Goal: Task Accomplishment & Management: Manage account settings

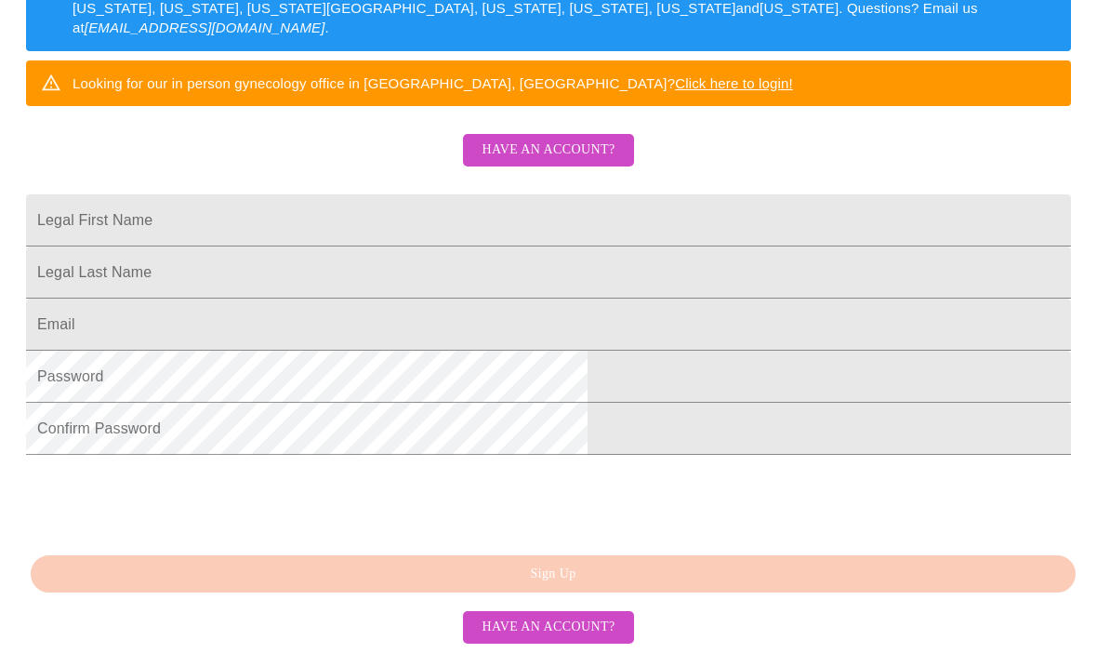
scroll to position [435, 0]
click at [307, 205] on input "Legal First Name" at bounding box center [548, 220] width 1045 height 52
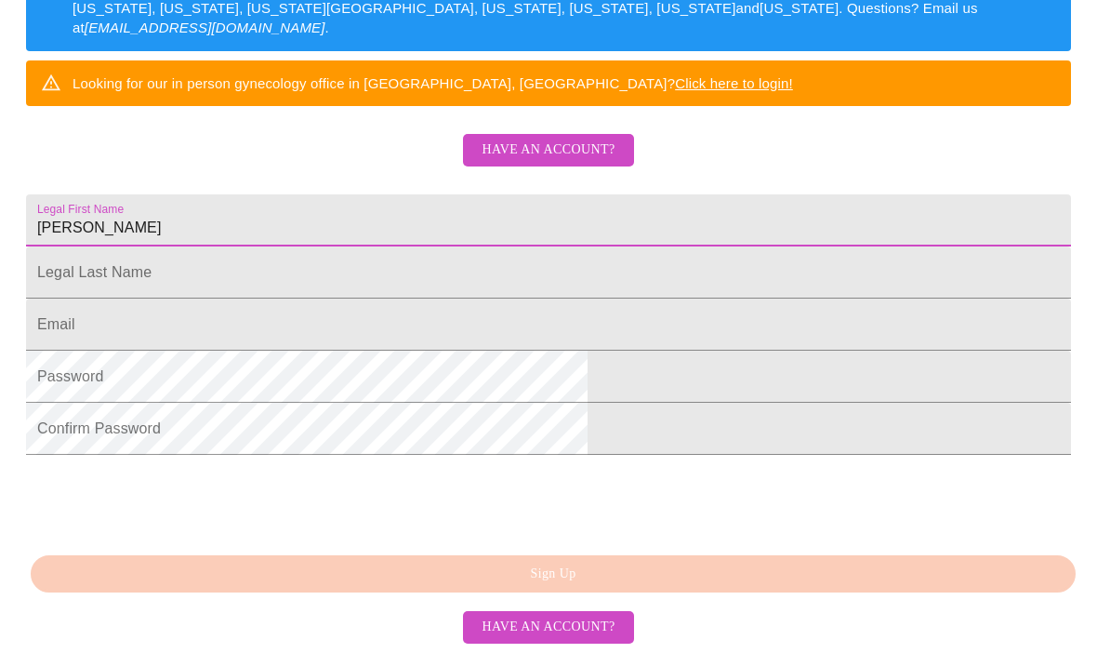
type input "[PERSON_NAME]"
click at [312, 269] on input "Legal First Name" at bounding box center [548, 272] width 1045 height 52
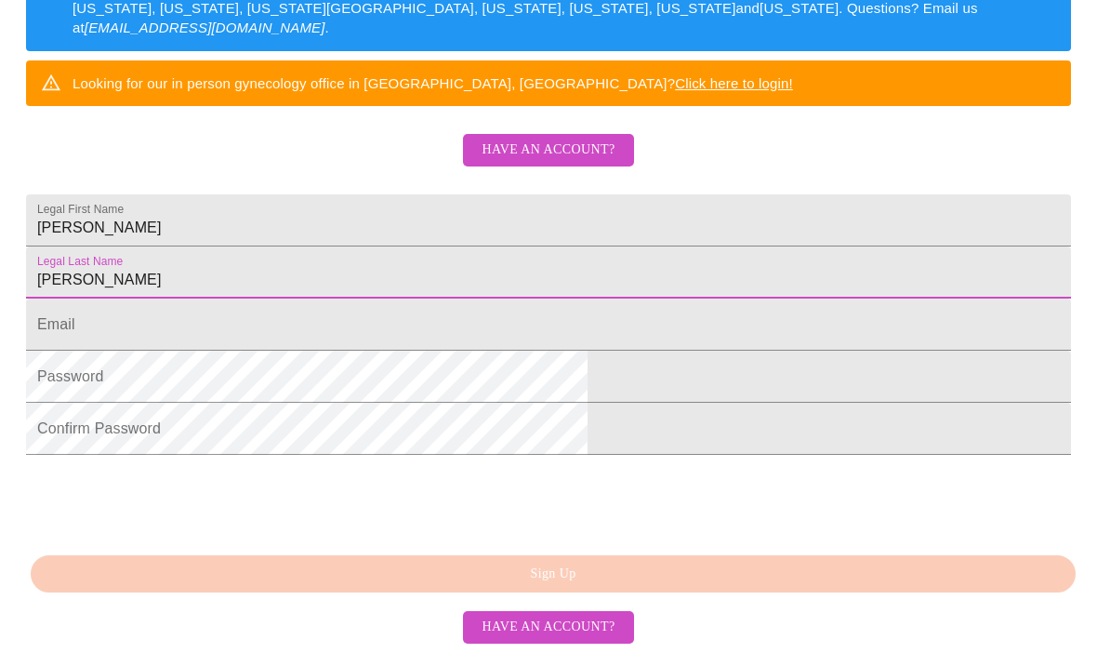
type input "George-Cvengros"
click at [321, 349] on input "Legal First Name" at bounding box center [548, 325] width 1045 height 52
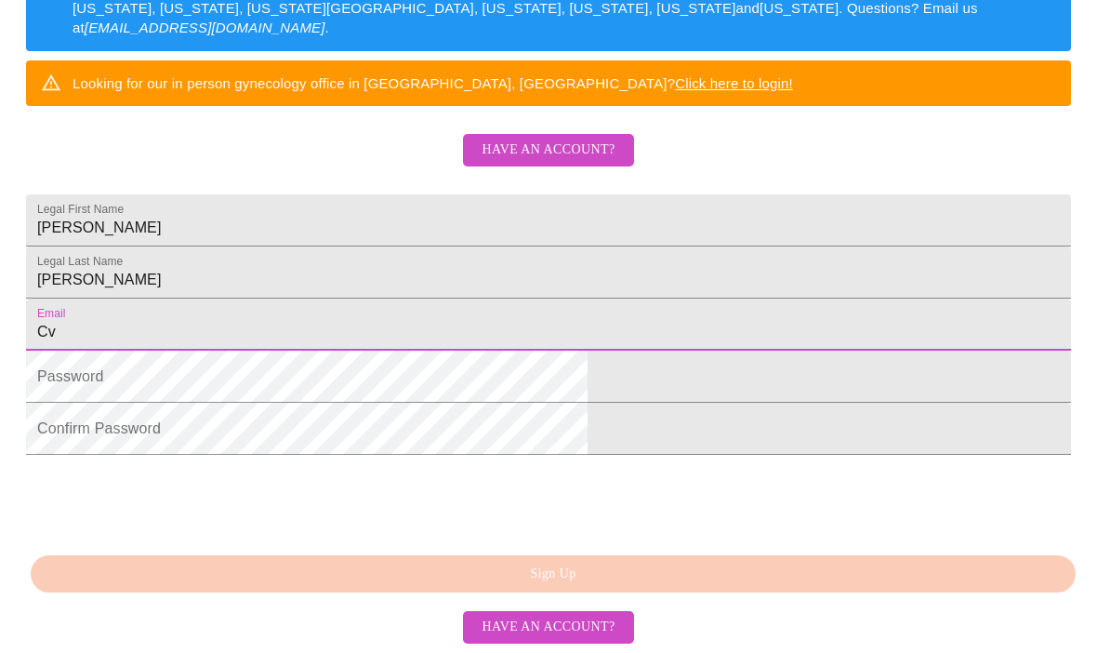
type input "C"
click at [321, 349] on input "c" at bounding box center [548, 325] width 1045 height 52
type input "cvengros@hotmail.com"
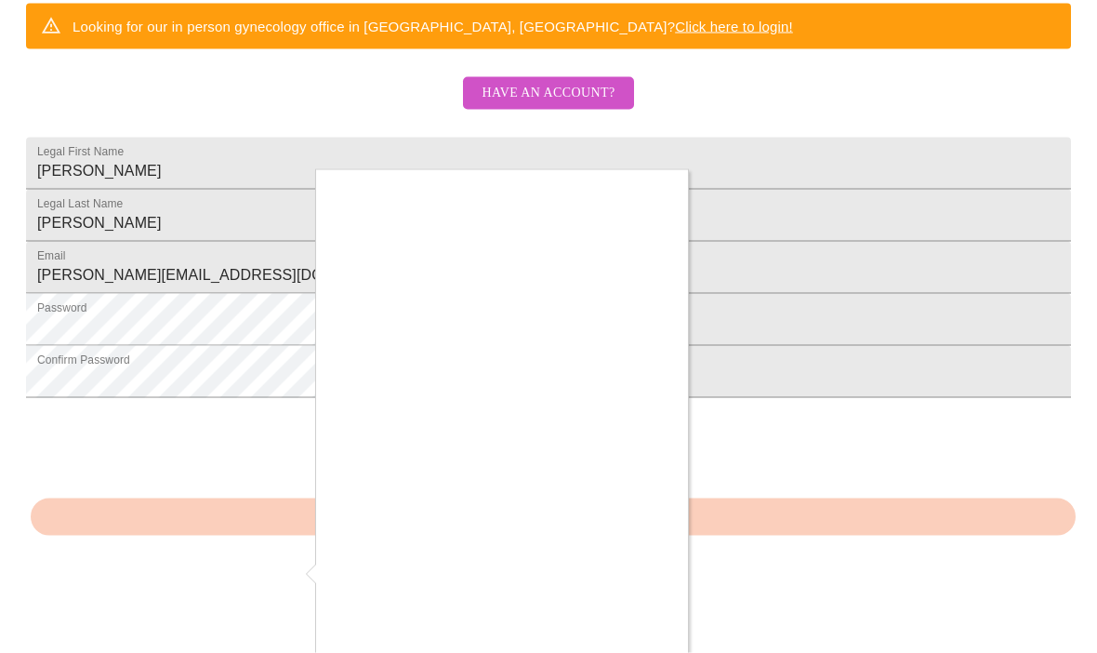
scroll to position [436, 0]
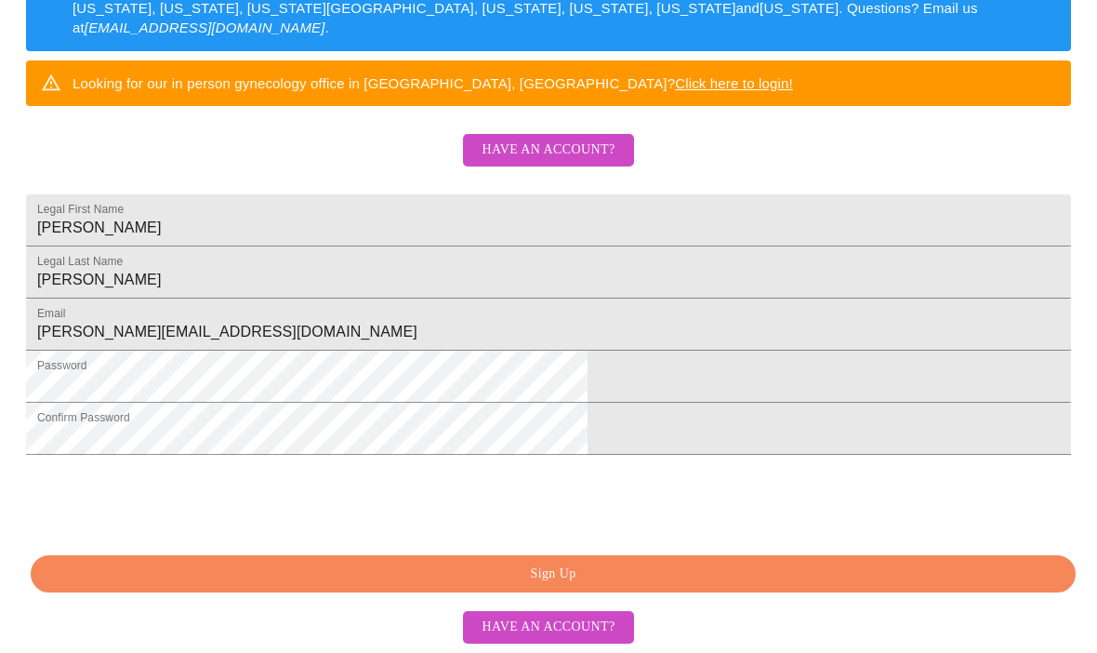
click at [430, 586] on span "Sign Up" at bounding box center [553, 574] width 1003 height 23
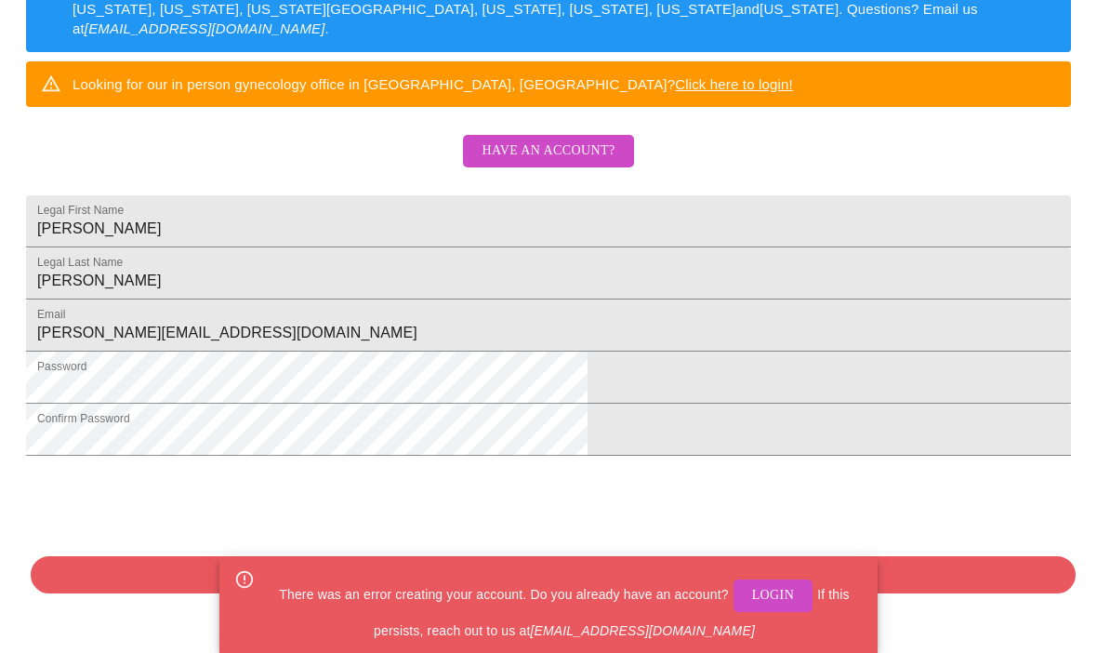
click at [770, 612] on button "Login" at bounding box center [774, 595] width 80 height 33
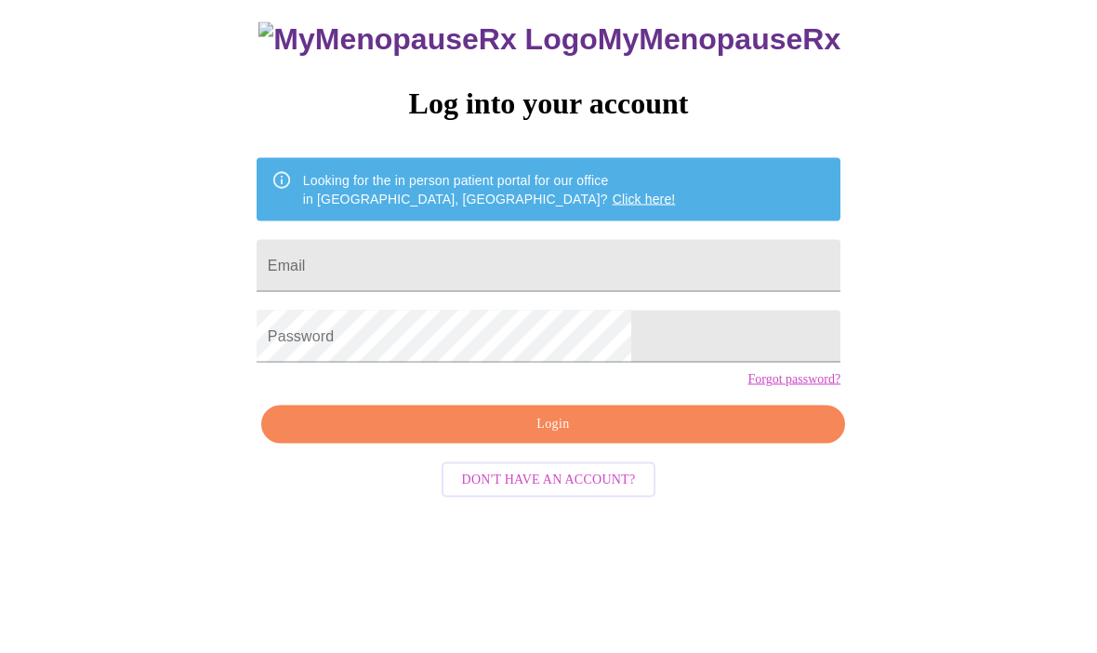
scroll to position [19, 0]
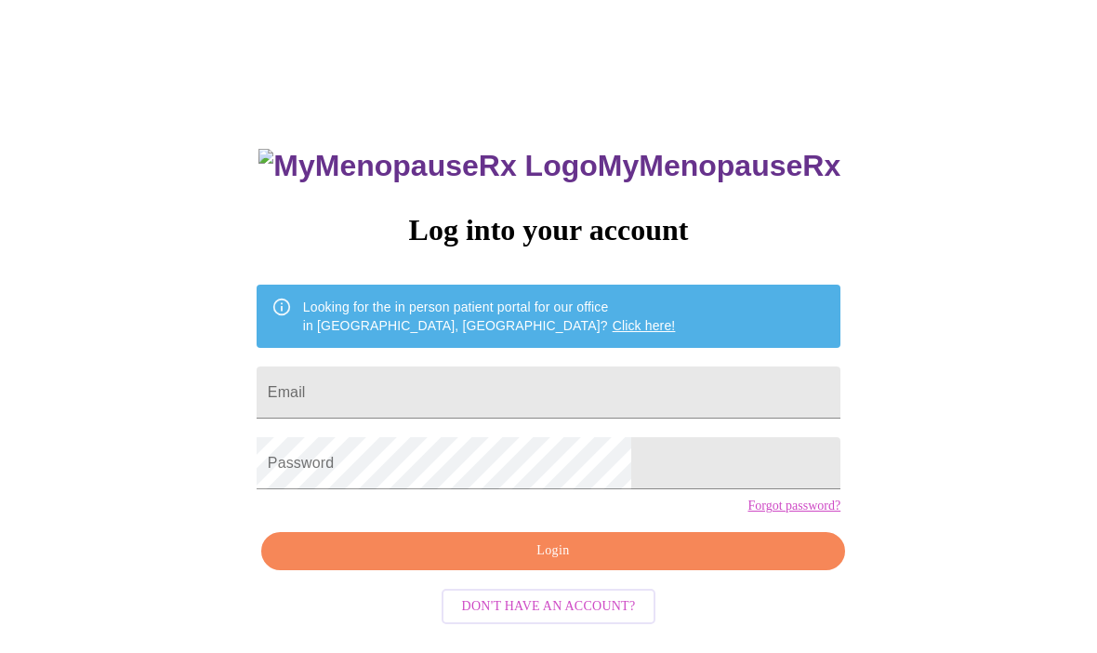
click at [406, 377] on input "Email" at bounding box center [549, 392] width 584 height 52
type input "C"
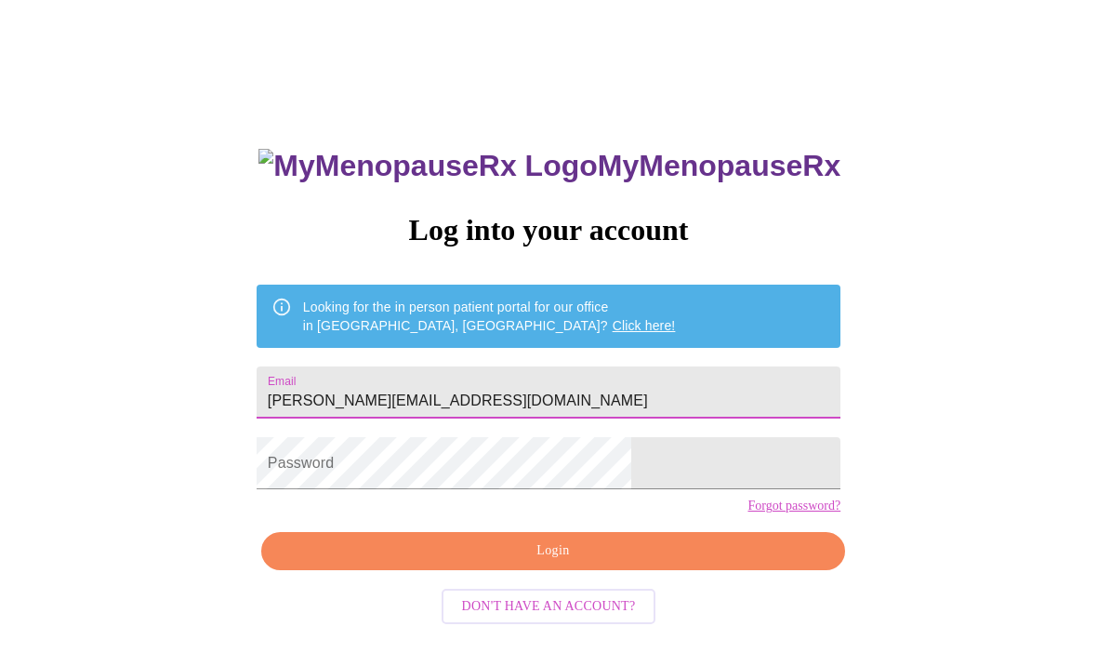
type input "cvengros@hotmail.com"
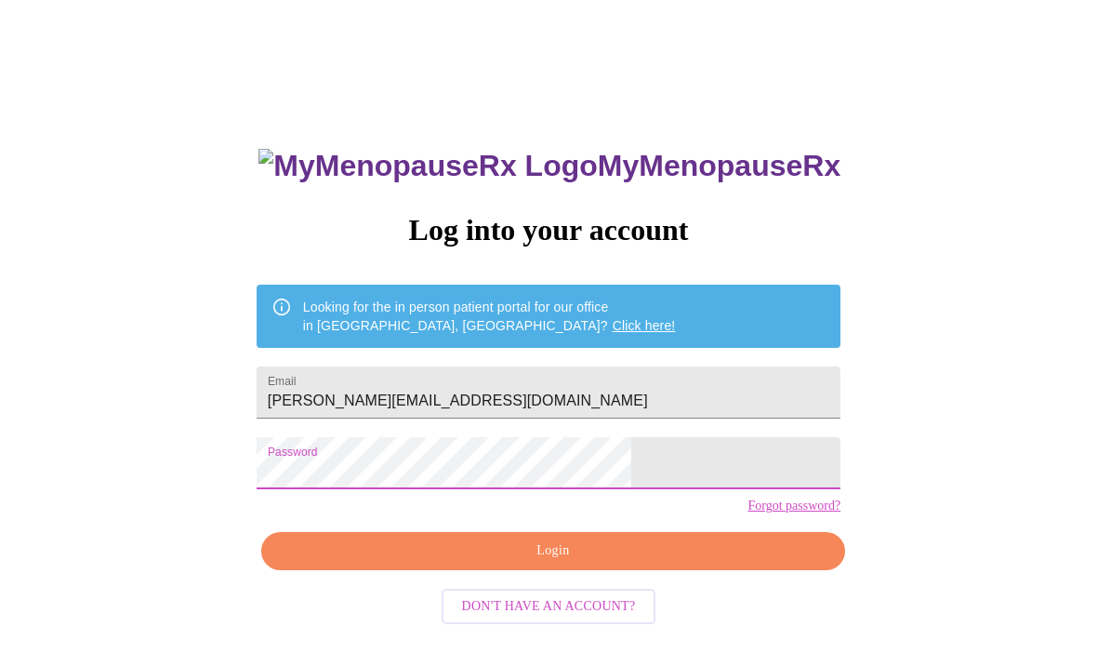
click at [748, 513] on link "Forgot password?" at bounding box center [794, 505] width 93 height 15
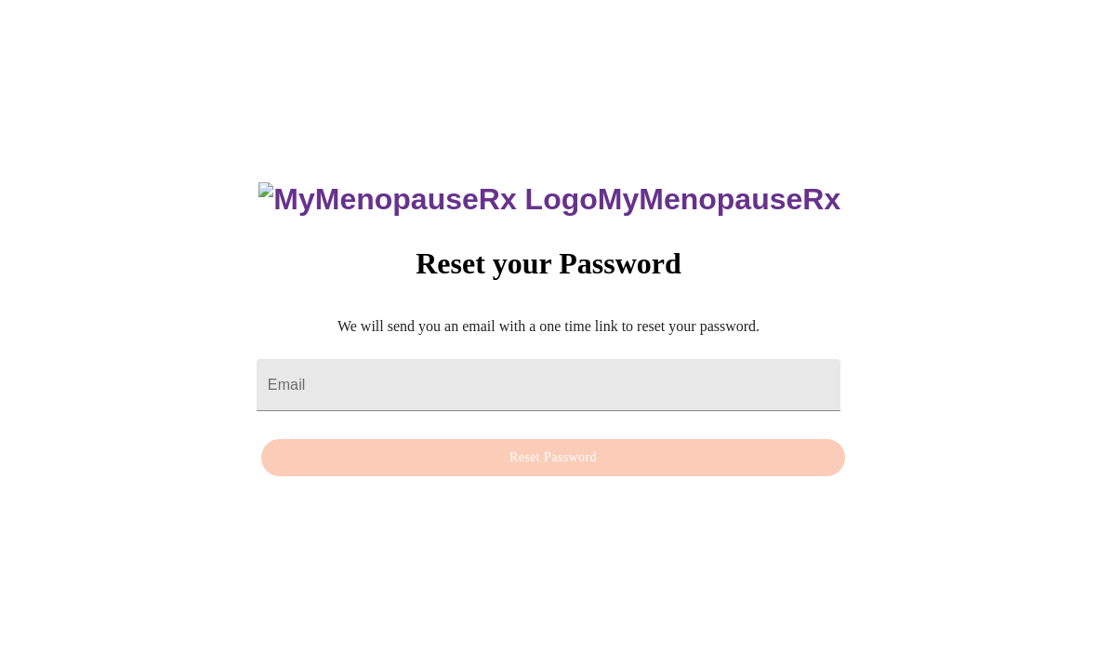
click at [355, 398] on input "Email" at bounding box center [549, 385] width 584 height 52
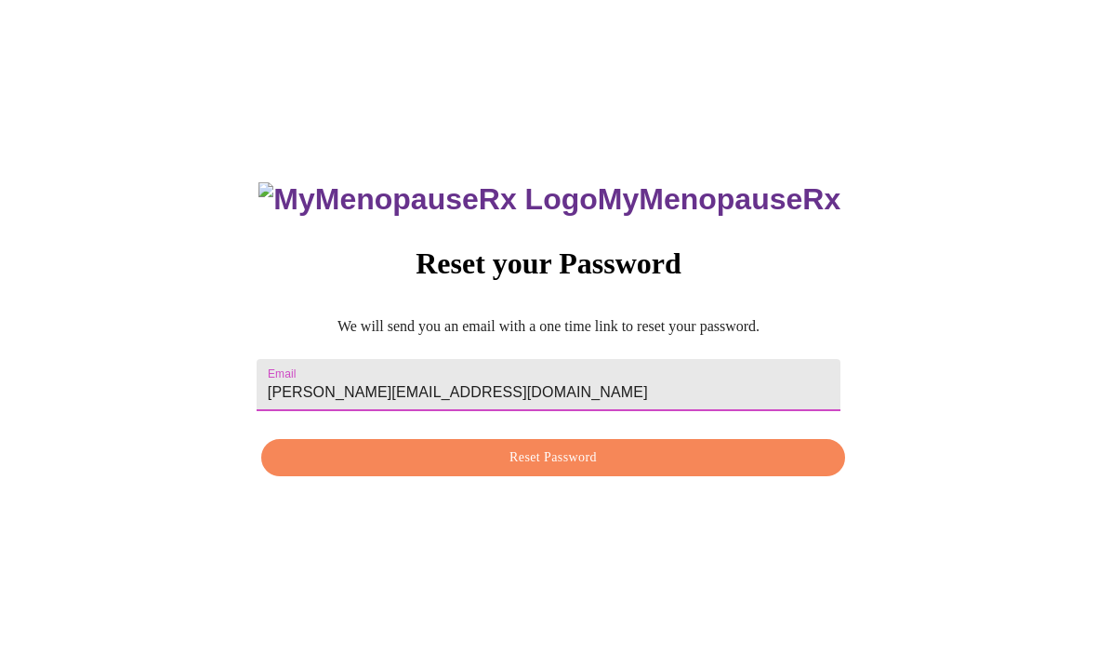
type input "cvengros@hotmail.com"
click at [489, 470] on span "Reset Password" at bounding box center [553, 457] width 541 height 23
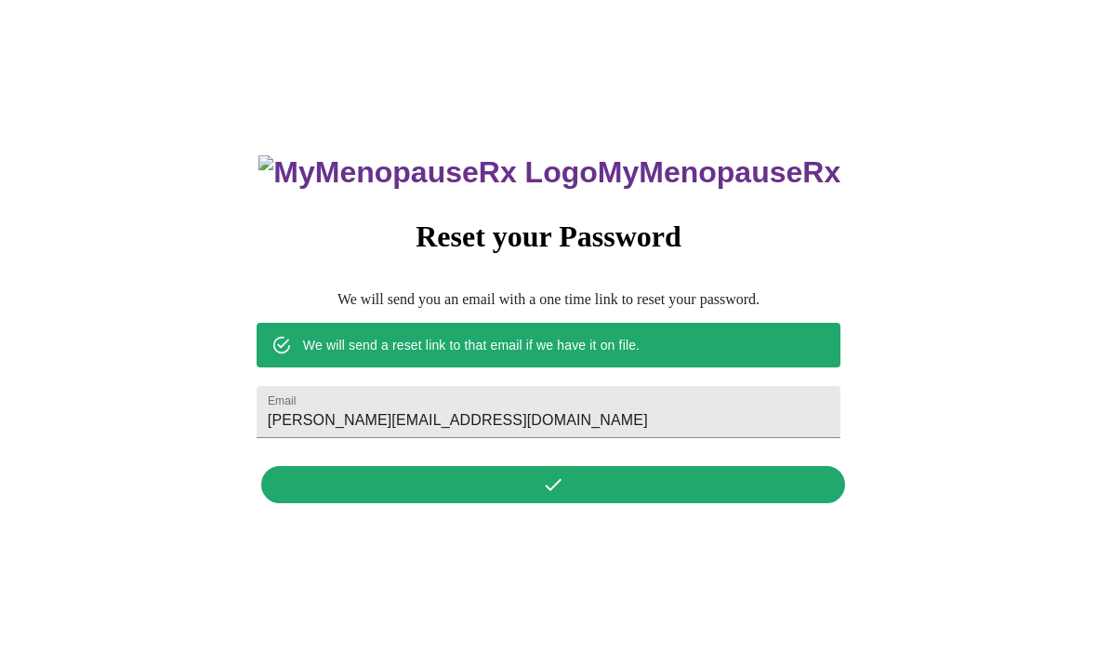
click at [566, 512] on div "MyMenopauseRx Reset your Password We will send you an email with a one time lin…" at bounding box center [548, 319] width 621 height 387
click at [559, 512] on div "MyMenopauseRx Reset your Password We will send you an email with a one time lin…" at bounding box center [548, 319] width 621 height 387
click at [596, 511] on div "MyMenopauseRx Reset your Password We will send you an email with a one time lin…" at bounding box center [548, 319] width 621 height 387
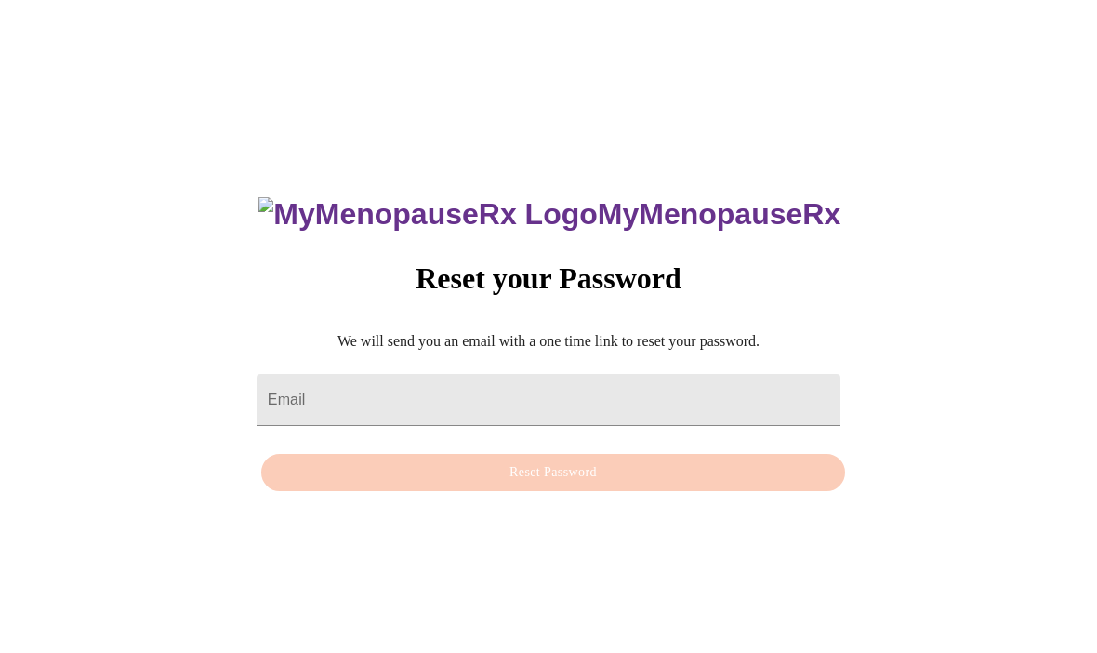
scroll to position [83, 0]
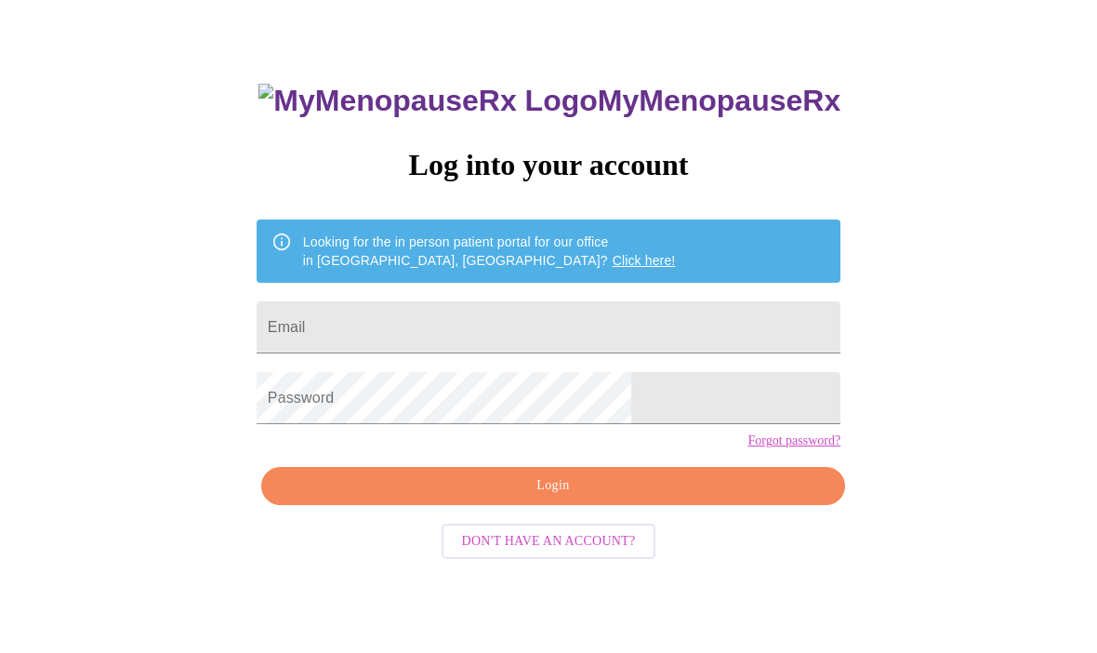
click at [426, 329] on input "Email" at bounding box center [549, 328] width 584 height 52
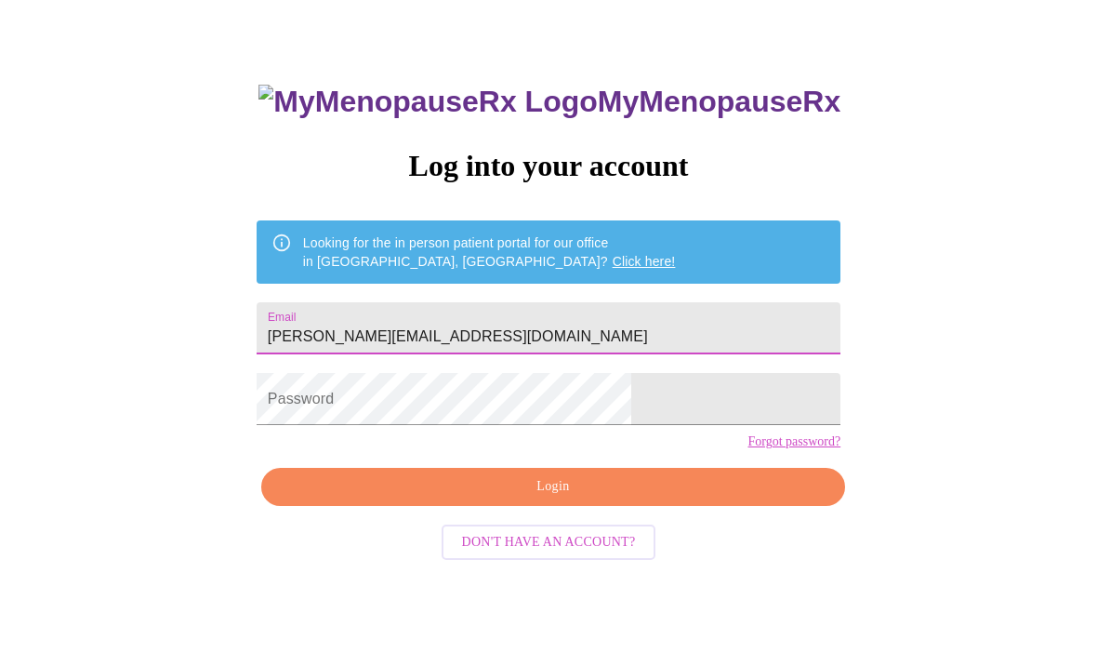
type input "[PERSON_NAME][EMAIL_ADDRESS][DOMAIN_NAME]"
